Goal: Task Accomplishment & Management: Use online tool/utility

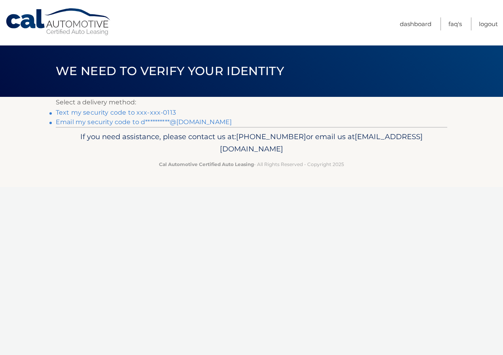
click at [131, 112] on link "Text my security code to xxx-xxx-0113" at bounding box center [116, 113] width 120 height 8
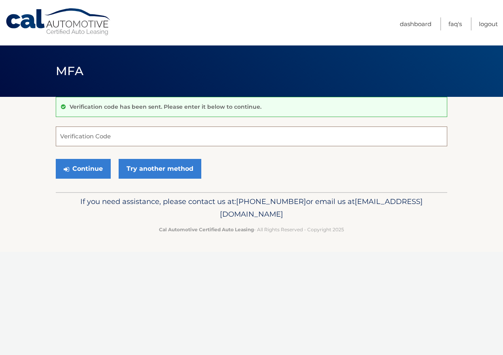
click at [66, 134] on input "Verification Code" at bounding box center [252, 137] width 392 height 20
type input "143968"
click at [79, 172] on button "Continue" at bounding box center [83, 169] width 55 height 20
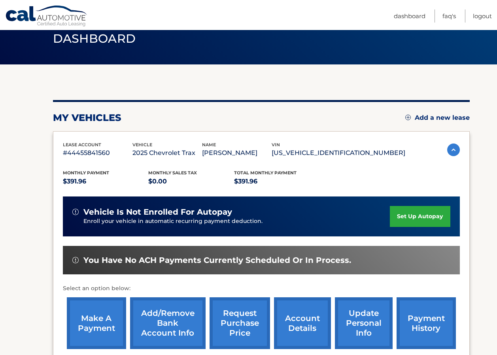
scroll to position [79, 0]
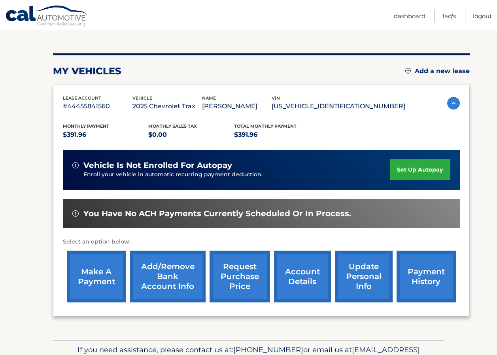
click at [99, 280] on link "make a payment" at bounding box center [96, 277] width 59 height 52
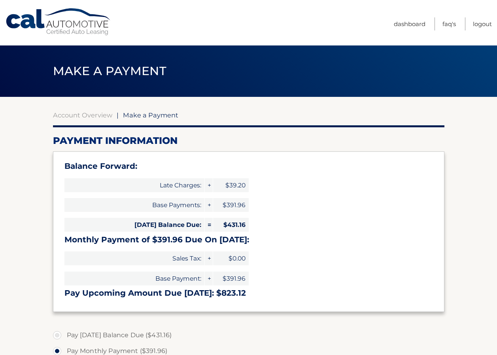
select select "OGUyMGQ4ZjEtMTVlMS00MDZmLWJhOTYtMGViOTFmMTU0NGI0"
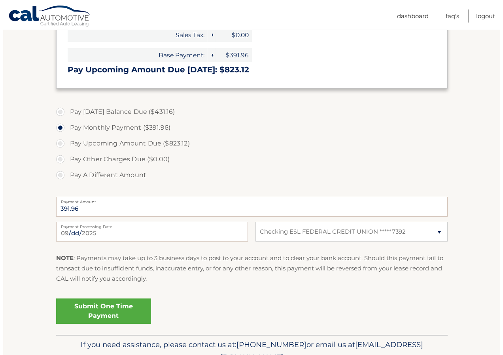
scroll to position [237, 0]
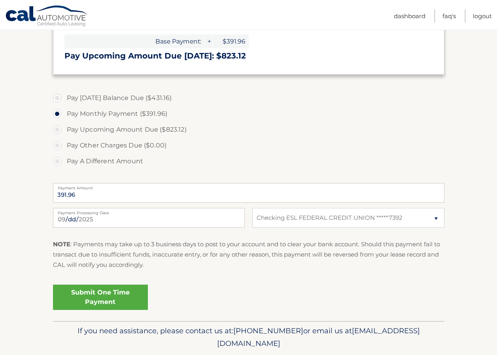
click at [98, 294] on link "Submit One Time Payment" at bounding box center [100, 297] width 95 height 25
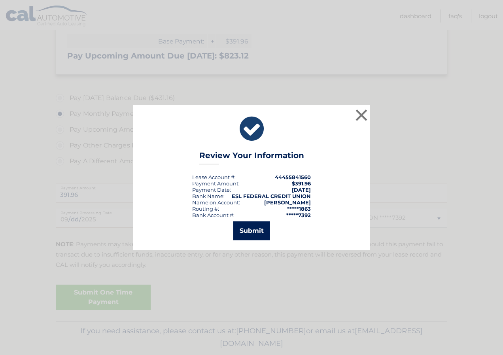
click at [252, 237] on button "Submit" at bounding box center [251, 231] width 37 height 19
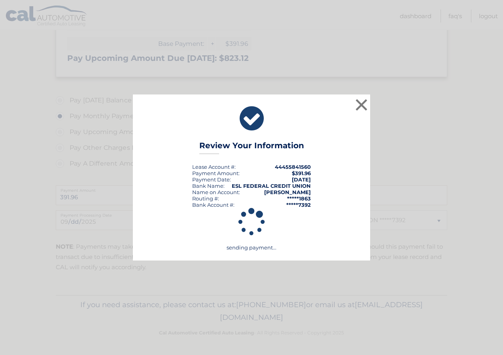
scroll to position [235, 0]
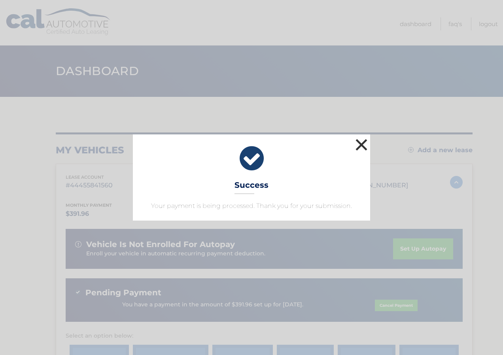
click at [363, 143] on button "×" at bounding box center [362, 145] width 16 height 16
